Goal: Task Accomplishment & Management: Complete application form

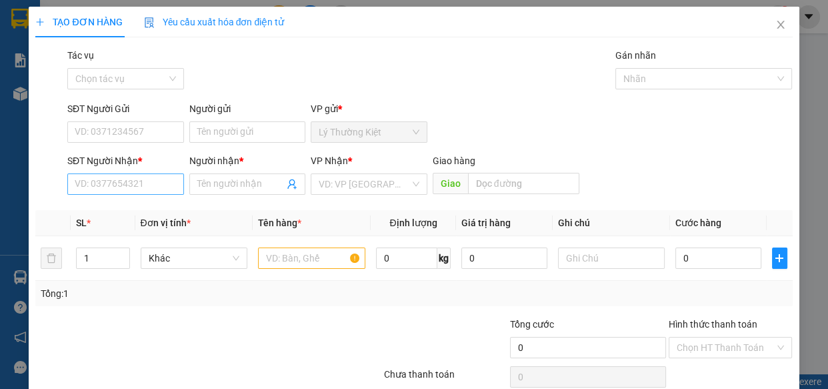
drag, startPoint x: 153, startPoint y: 167, endPoint x: 147, endPoint y: 173, distance: 8.5
click at [151, 169] on div "SĐT Người Nhận *" at bounding box center [125, 163] width 117 height 20
click at [145, 181] on input "SĐT Người Nhận *" at bounding box center [125, 183] width 117 height 21
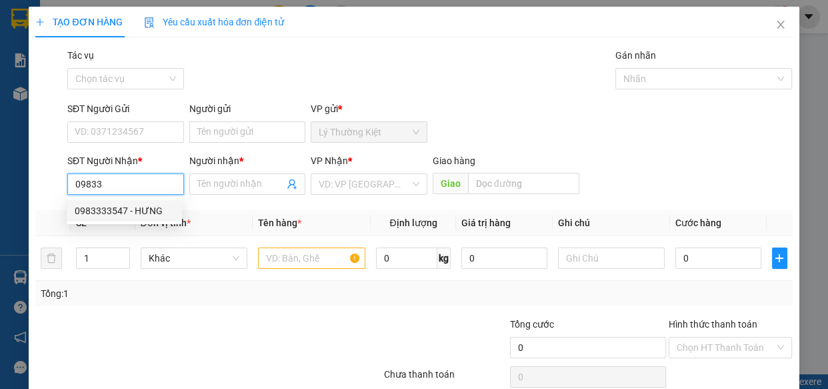
click at [117, 209] on div "0983333547 - HƯNG" at bounding box center [124, 210] width 99 height 15
type input "0983333547"
type input "HƯNG"
type input "30.000"
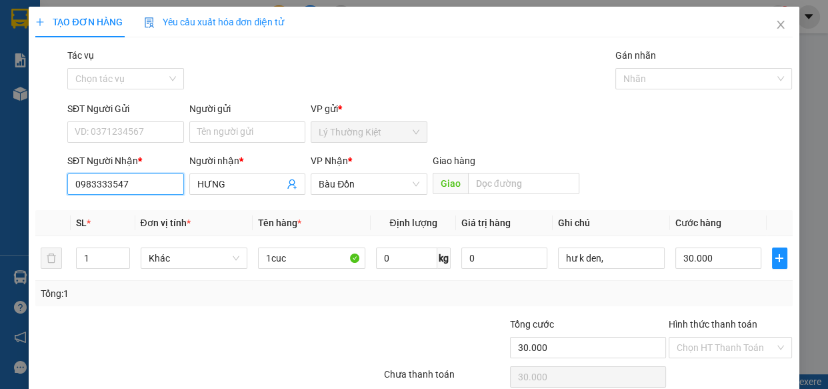
scroll to position [58, 0]
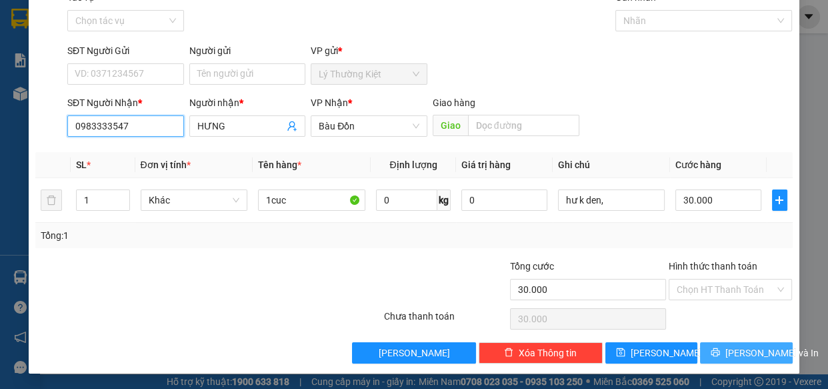
type input "0983333547"
click at [746, 355] on span "[PERSON_NAME] và In" at bounding box center [771, 352] width 93 height 15
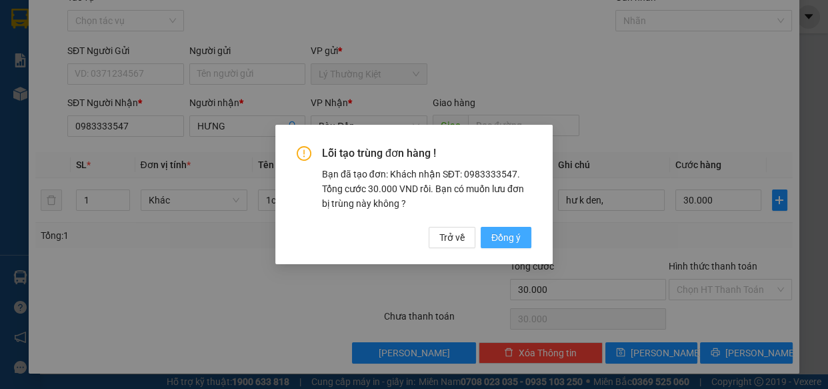
click at [495, 237] on span "Đồng ý" at bounding box center [505, 237] width 29 height 15
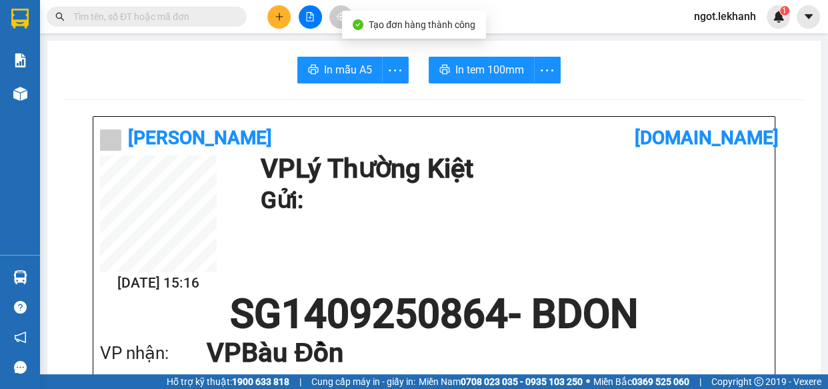
click at [495, 58] on button "In tem 100mm" at bounding box center [482, 70] width 106 height 27
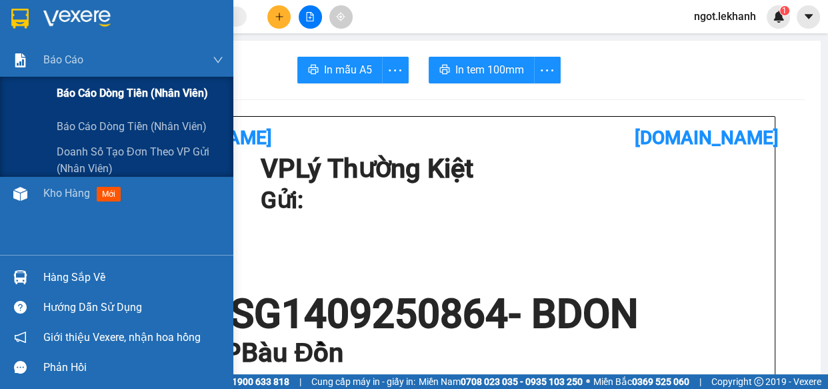
drag, startPoint x: 73, startPoint y: 98, endPoint x: 173, endPoint y: 104, distance: 100.8
click at [75, 98] on span "Báo cáo dòng tiền (nhân viên)" at bounding box center [132, 93] width 151 height 17
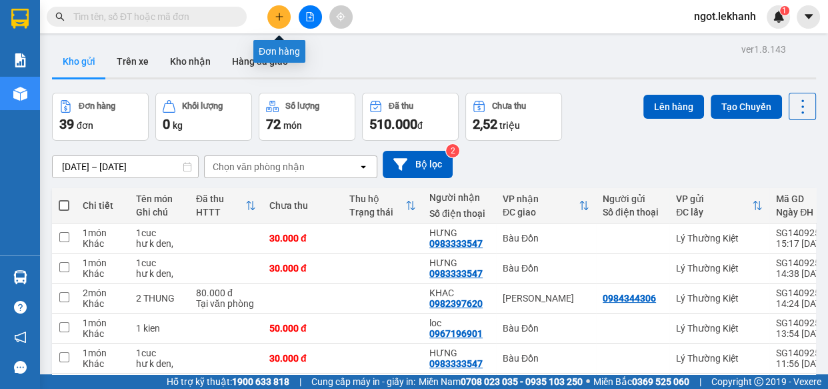
click at [281, 17] on icon "plus" at bounding box center [278, 16] width 7 height 1
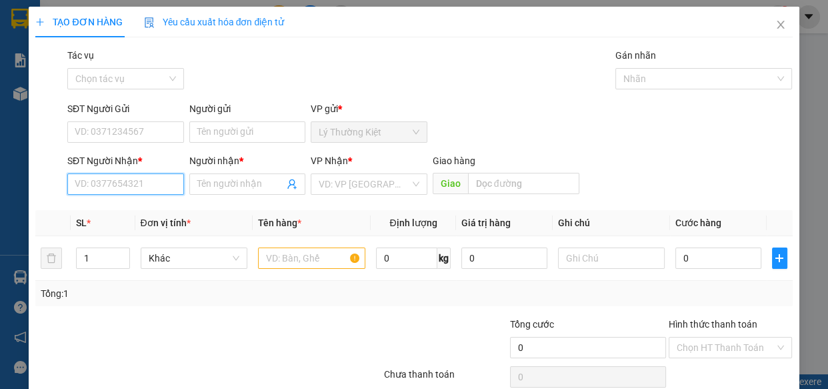
click at [153, 174] on input "SĐT Người Nhận *" at bounding box center [125, 183] width 117 height 21
click at [137, 213] on div "0984512272 - THỦY" at bounding box center [124, 210] width 99 height 15
type input "0984512272"
type input "THỦY"
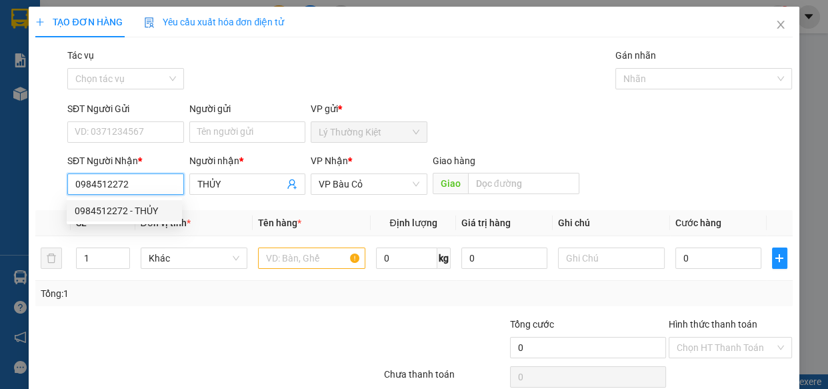
type input "30.000"
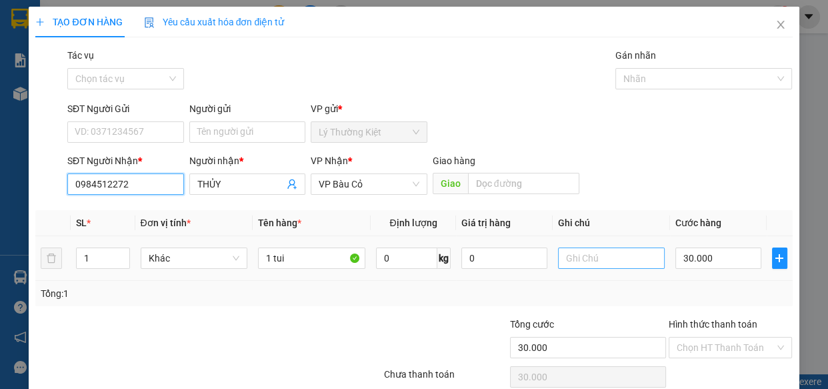
type input "0984512272"
click at [615, 257] on input "text" at bounding box center [611, 257] width 107 height 21
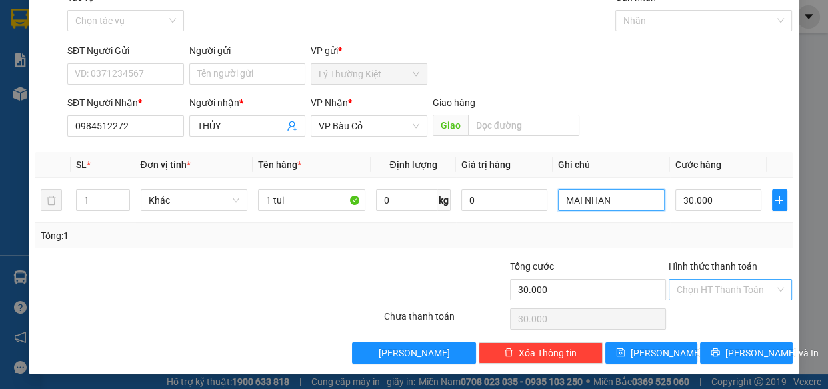
type input "MAI NHAN"
click at [755, 281] on input "Hình thức thanh toán" at bounding box center [725, 289] width 99 height 20
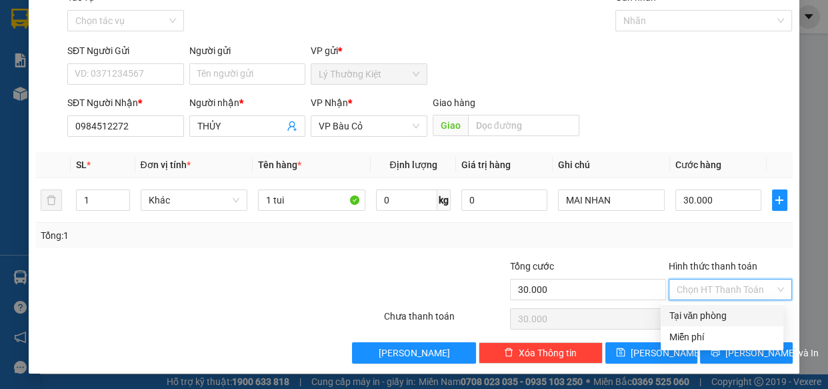
click at [748, 241] on div "Tổng: 1" at bounding box center [414, 235] width 746 height 15
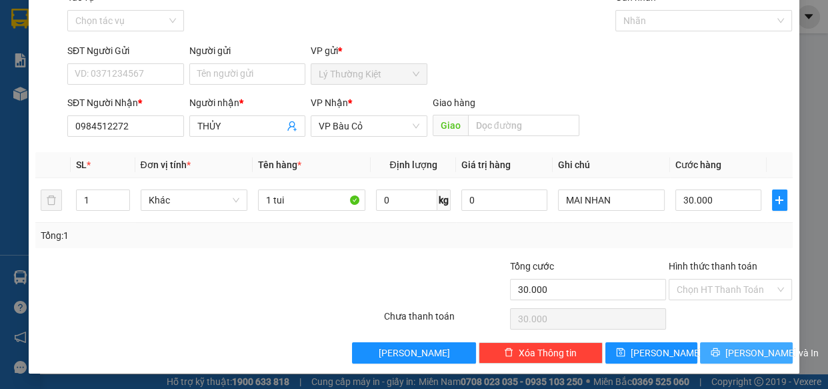
click at [732, 351] on span "[PERSON_NAME] và In" at bounding box center [771, 352] width 93 height 15
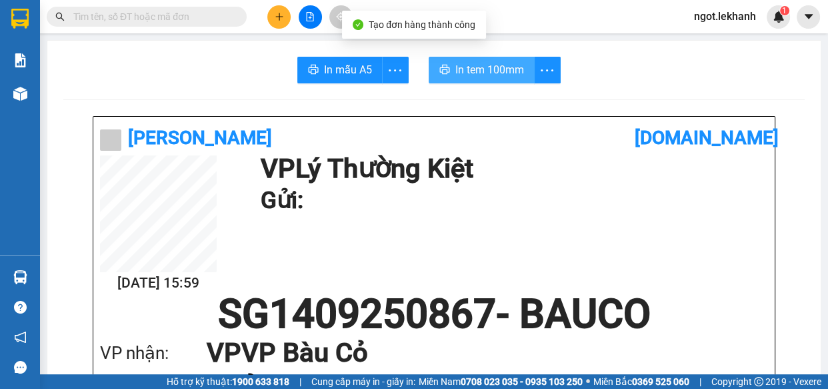
click at [505, 71] on span "In tem 100mm" at bounding box center [489, 69] width 69 height 17
